Goal: Communication & Community: Answer question/provide support

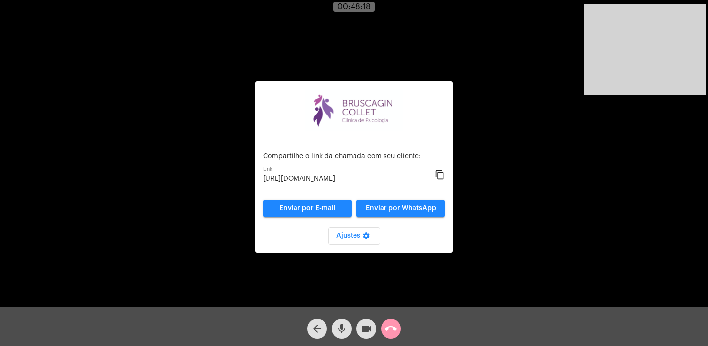
click at [392, 326] on mat-icon "call_end" at bounding box center [391, 329] width 12 height 12
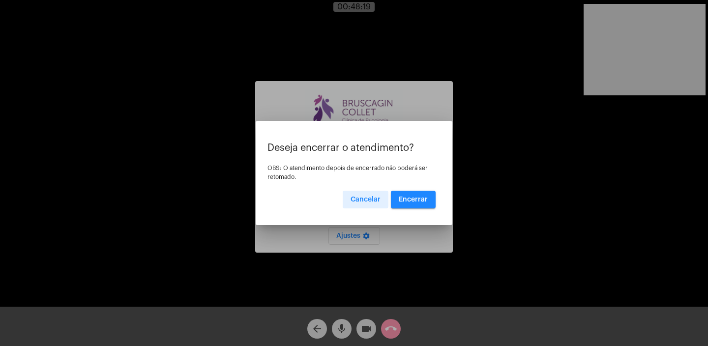
click at [419, 199] on span "Encerrar" at bounding box center [413, 199] width 29 height 7
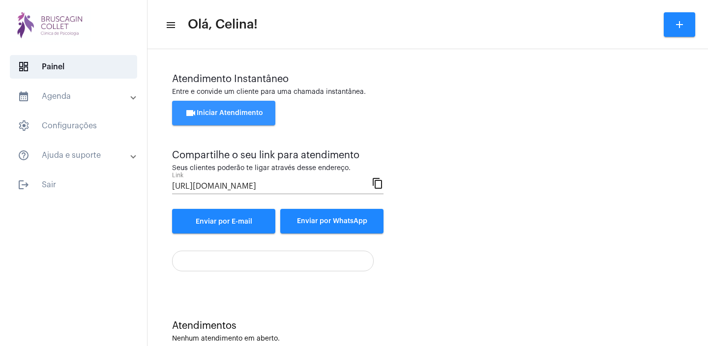
click at [225, 110] on span "videocam Iniciar Atendimento" at bounding box center [224, 113] width 78 height 7
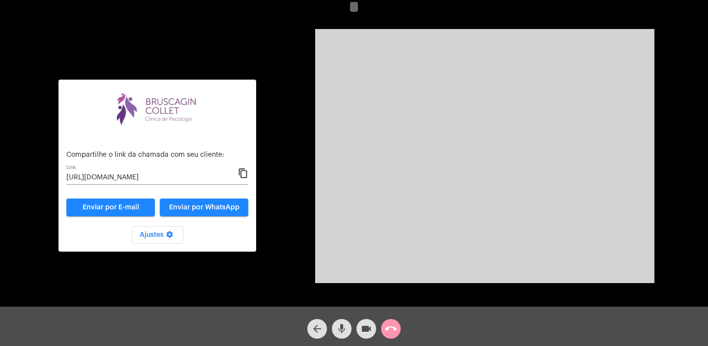
click at [242, 172] on mat-icon "content_copy" at bounding box center [243, 174] width 10 height 12
